Goal: Information Seeking & Learning: Learn about a topic

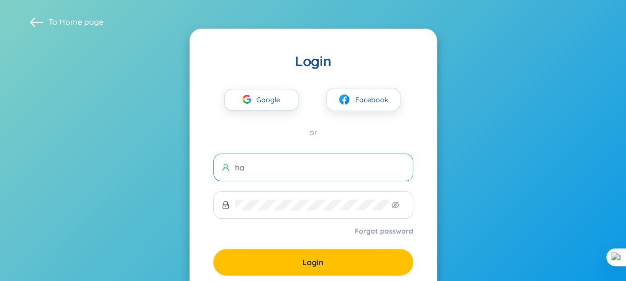
type input "h"
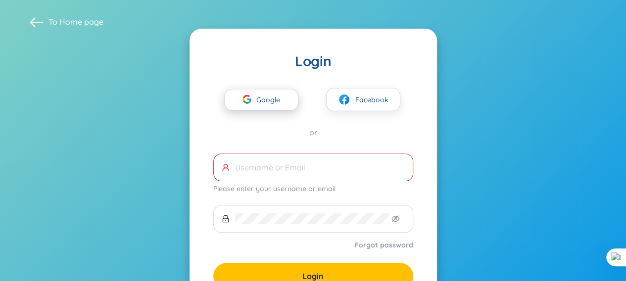
click at [264, 99] on span "Google" at bounding box center [270, 100] width 29 height 21
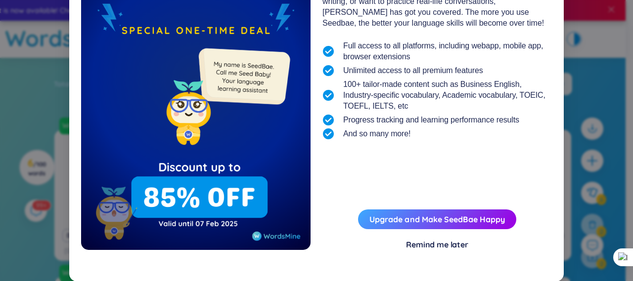
scroll to position [115, 0]
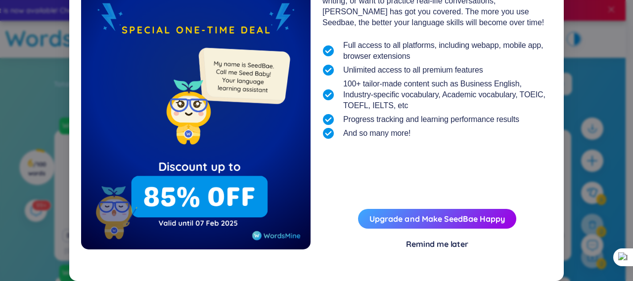
click at [429, 242] on div "Remind me later" at bounding box center [437, 244] width 62 height 11
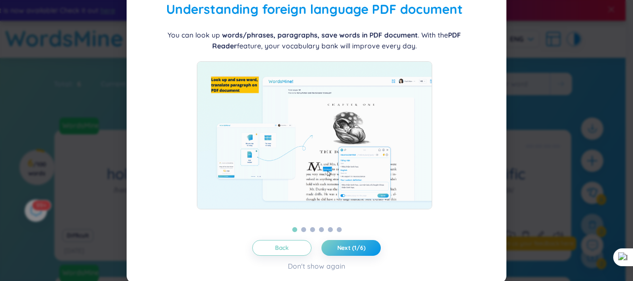
scroll to position [42, 0]
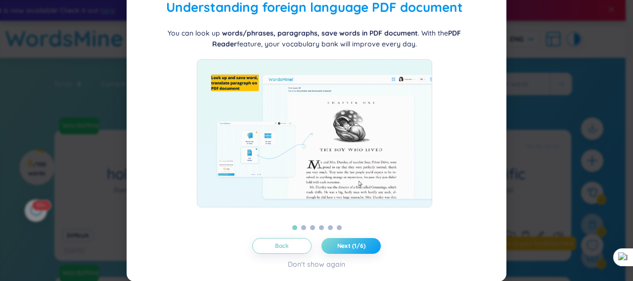
click at [340, 243] on span "Next (1/6)" at bounding box center [351, 246] width 28 height 8
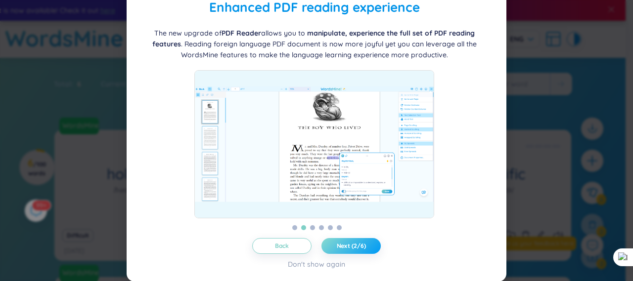
click at [340, 243] on span "Next (2/6)" at bounding box center [351, 246] width 29 height 8
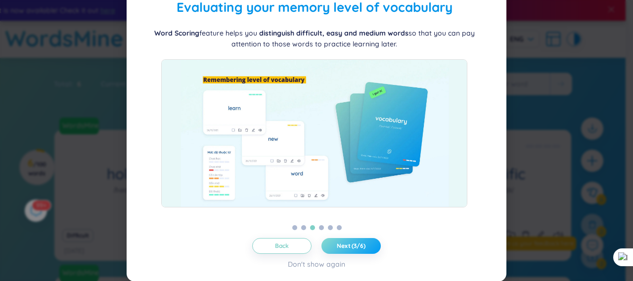
click at [340, 243] on span "Next (3/6)" at bounding box center [351, 246] width 29 height 8
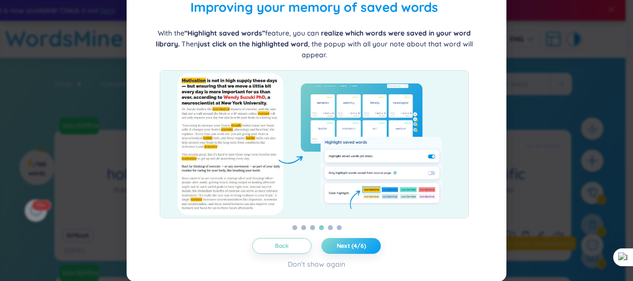
click at [341, 247] on span "Next (4/6)" at bounding box center [351, 246] width 29 height 8
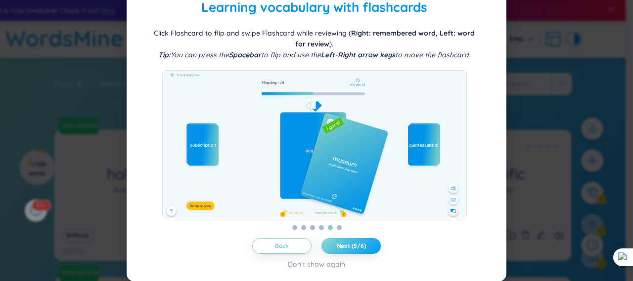
click at [341, 247] on span "Next (5/6)" at bounding box center [351, 246] width 29 height 8
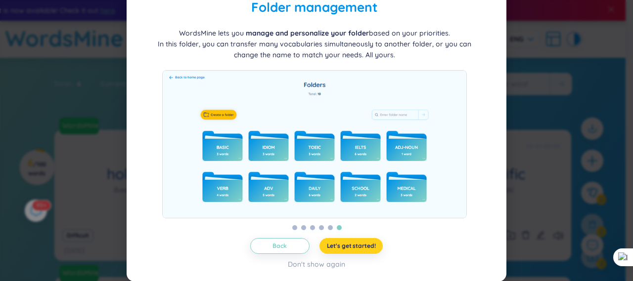
click at [341, 247] on span "Let's get started!" at bounding box center [351, 246] width 49 height 8
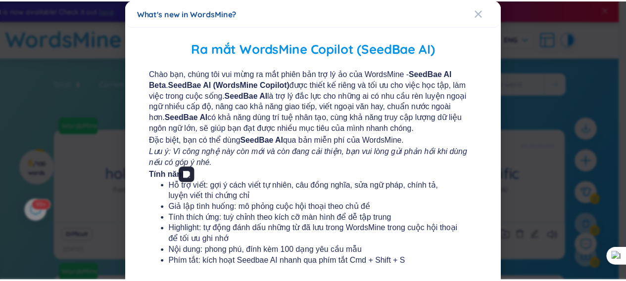
scroll to position [0, 0]
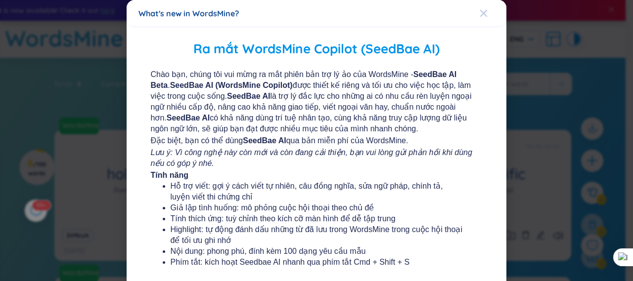
click at [480, 9] on icon "Close" at bounding box center [484, 13] width 8 height 8
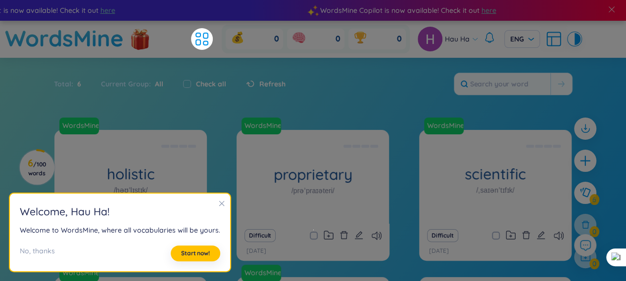
click at [219, 203] on icon "close" at bounding box center [221, 203] width 5 height 5
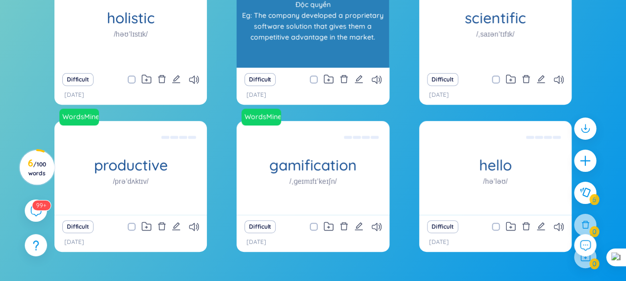
scroll to position [178, 0]
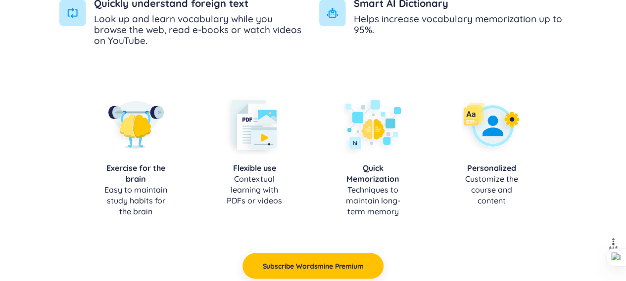
scroll to position [890, 0]
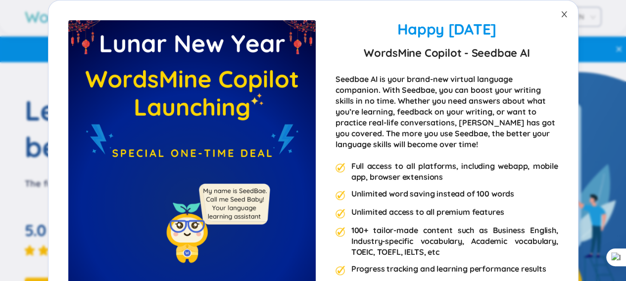
click at [564, 14] on span "Close" at bounding box center [564, 14] width 28 height 28
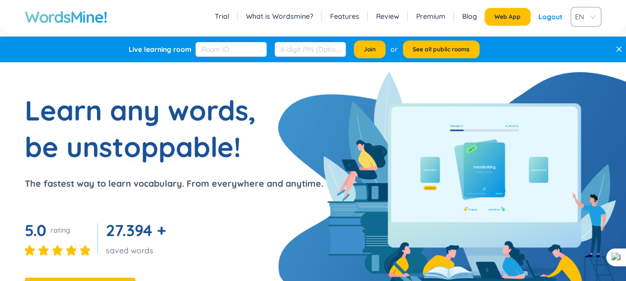
click at [226, 17] on link "Trial" at bounding box center [222, 16] width 14 height 10
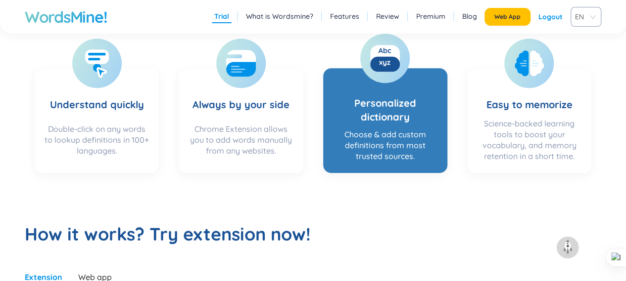
scroll to position [315, 0]
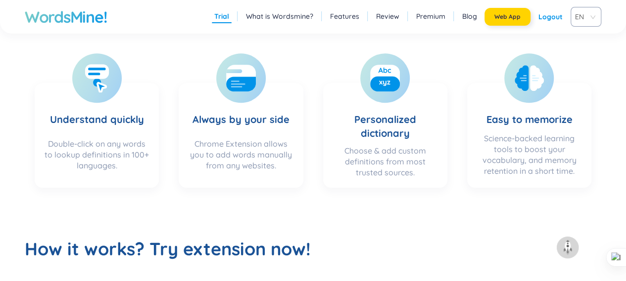
click at [515, 17] on span "Web App" at bounding box center [507, 17] width 26 height 8
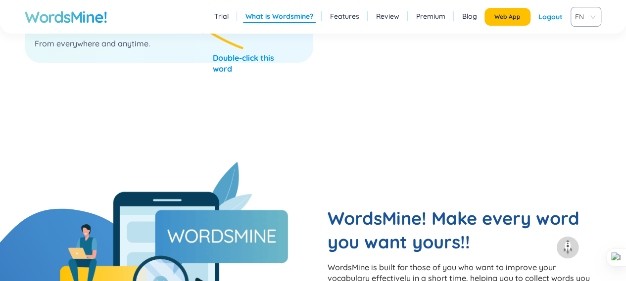
scroll to position [611, 0]
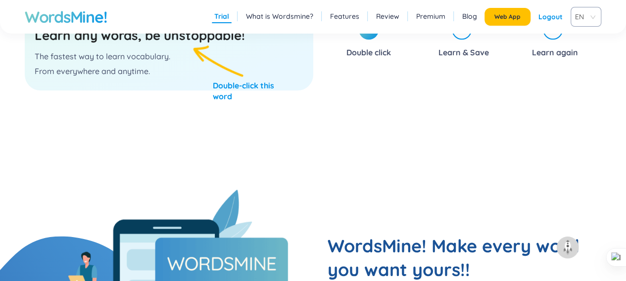
click at [140, 48] on div "Learn any words, be unstoppable! The fastest way to learn vocabulary. From ever…" at bounding box center [169, 54] width 288 height 74
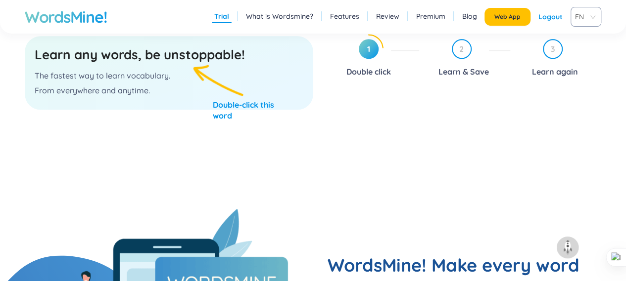
scroll to position [562, 0]
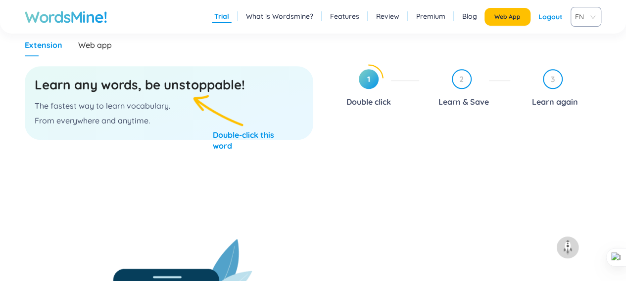
click at [150, 88] on h3 "Learn any words, be unstoppable!" at bounding box center [169, 85] width 269 height 18
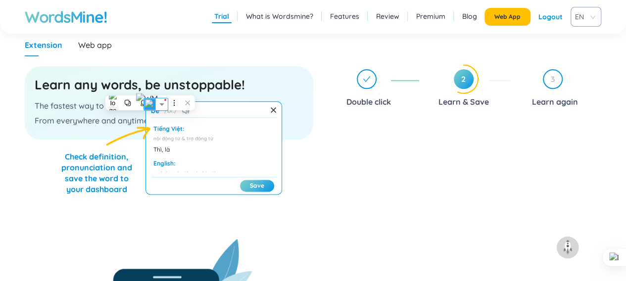
click at [112, 86] on h3 "Learn any words, be unstoppable!" at bounding box center [169, 85] width 269 height 18
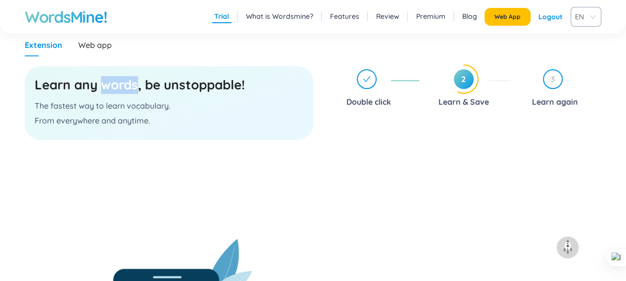
click at [112, 86] on h3 "Learn any words, be unstoppable!" at bounding box center [169, 85] width 269 height 18
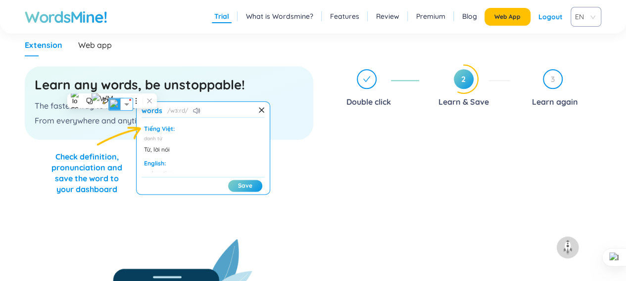
click at [207, 85] on h3 "Learn any words, be unstoppable!" at bounding box center [169, 85] width 269 height 18
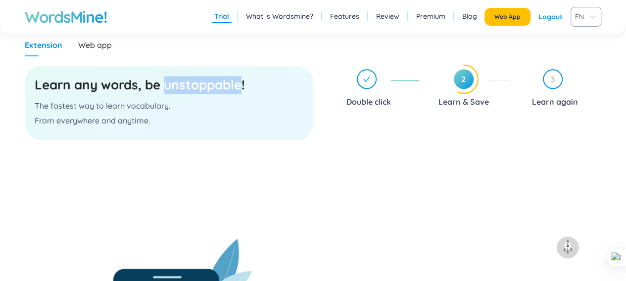
click at [207, 85] on h3 "Learn any words, be unstoppable!" at bounding box center [169, 85] width 269 height 18
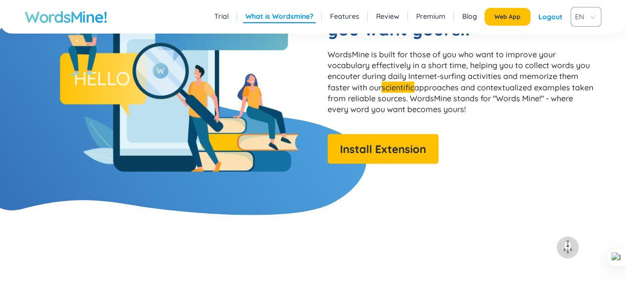
scroll to position [859, 0]
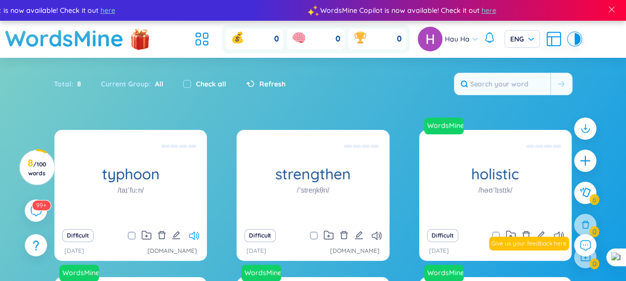
click at [193, 236] on icon at bounding box center [194, 236] width 10 height 8
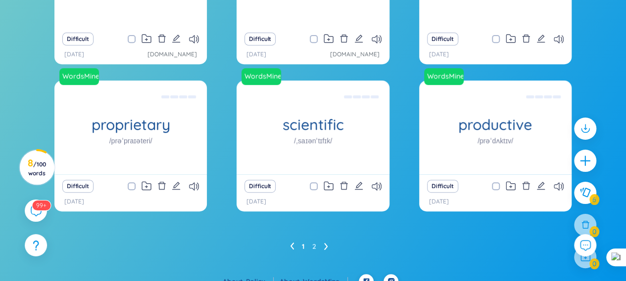
scroll to position [198, 0]
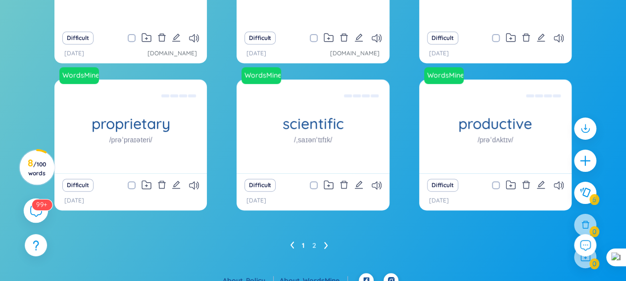
click at [34, 210] on icon at bounding box center [36, 211] width 12 height 12
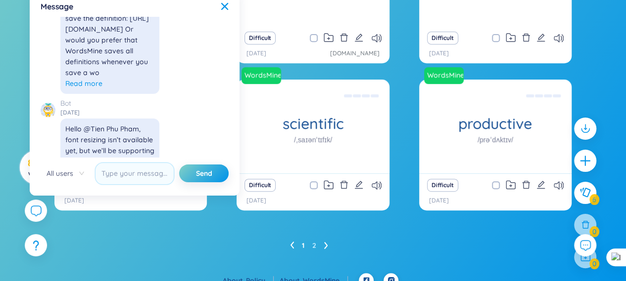
scroll to position [11529, 0]
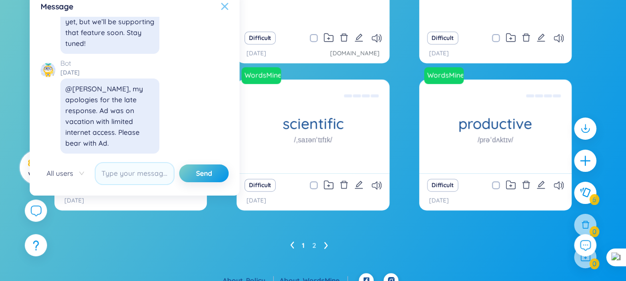
click at [222, 5] on icon at bounding box center [225, 6] width 8 height 8
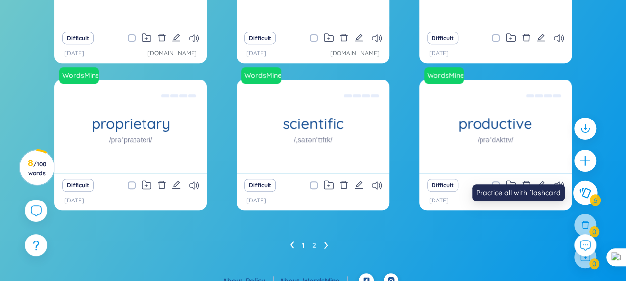
click at [585, 196] on icon at bounding box center [585, 192] width 12 height 11
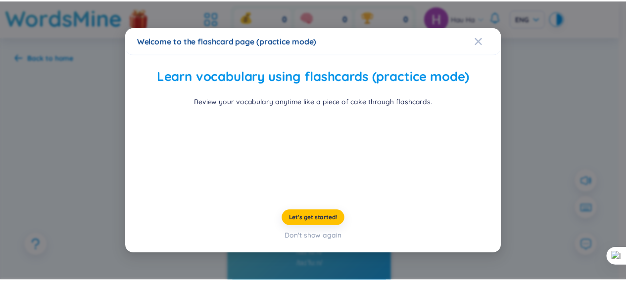
scroll to position [59, 0]
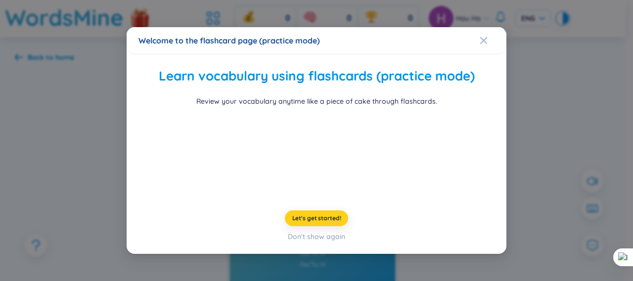
click at [301, 223] on span "Let's get started!" at bounding box center [316, 219] width 49 height 8
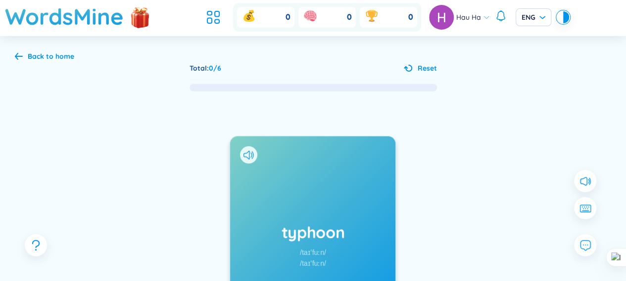
scroll to position [0, 0]
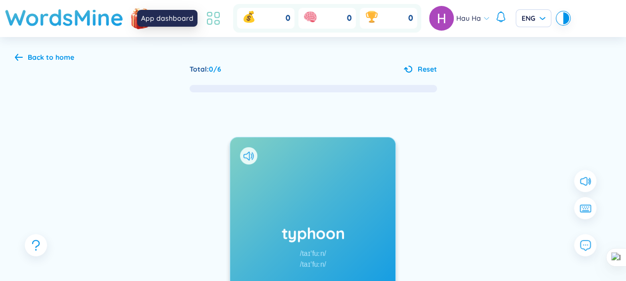
click at [212, 18] on icon at bounding box center [213, 18] width 18 height 18
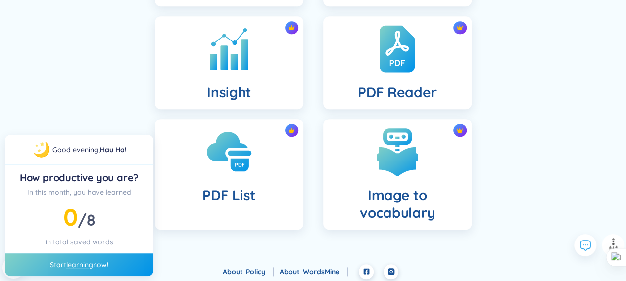
scroll to position [417, 0]
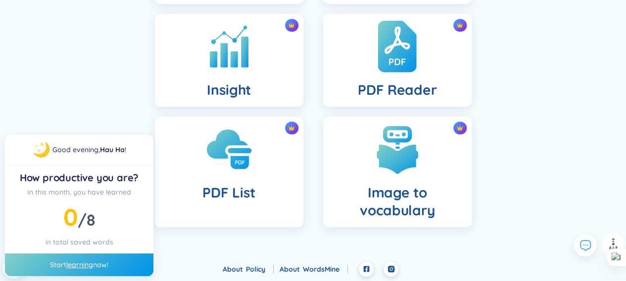
click at [420, 56] on div "PDF Reader" at bounding box center [397, 60] width 148 height 93
